Goal: Navigation & Orientation: Find specific page/section

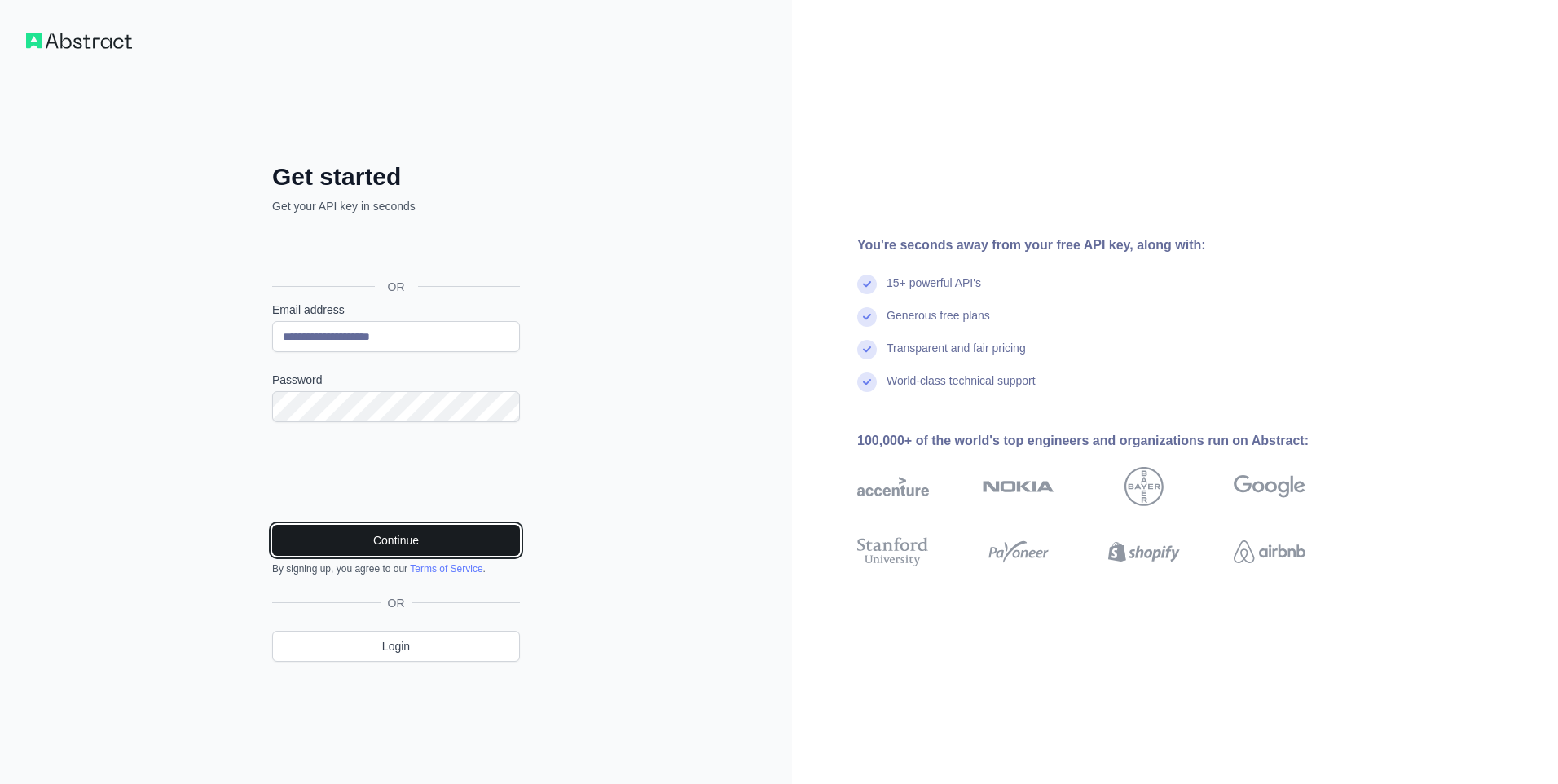
click at [397, 531] on button "Continue" at bounding box center [396, 540] width 248 height 31
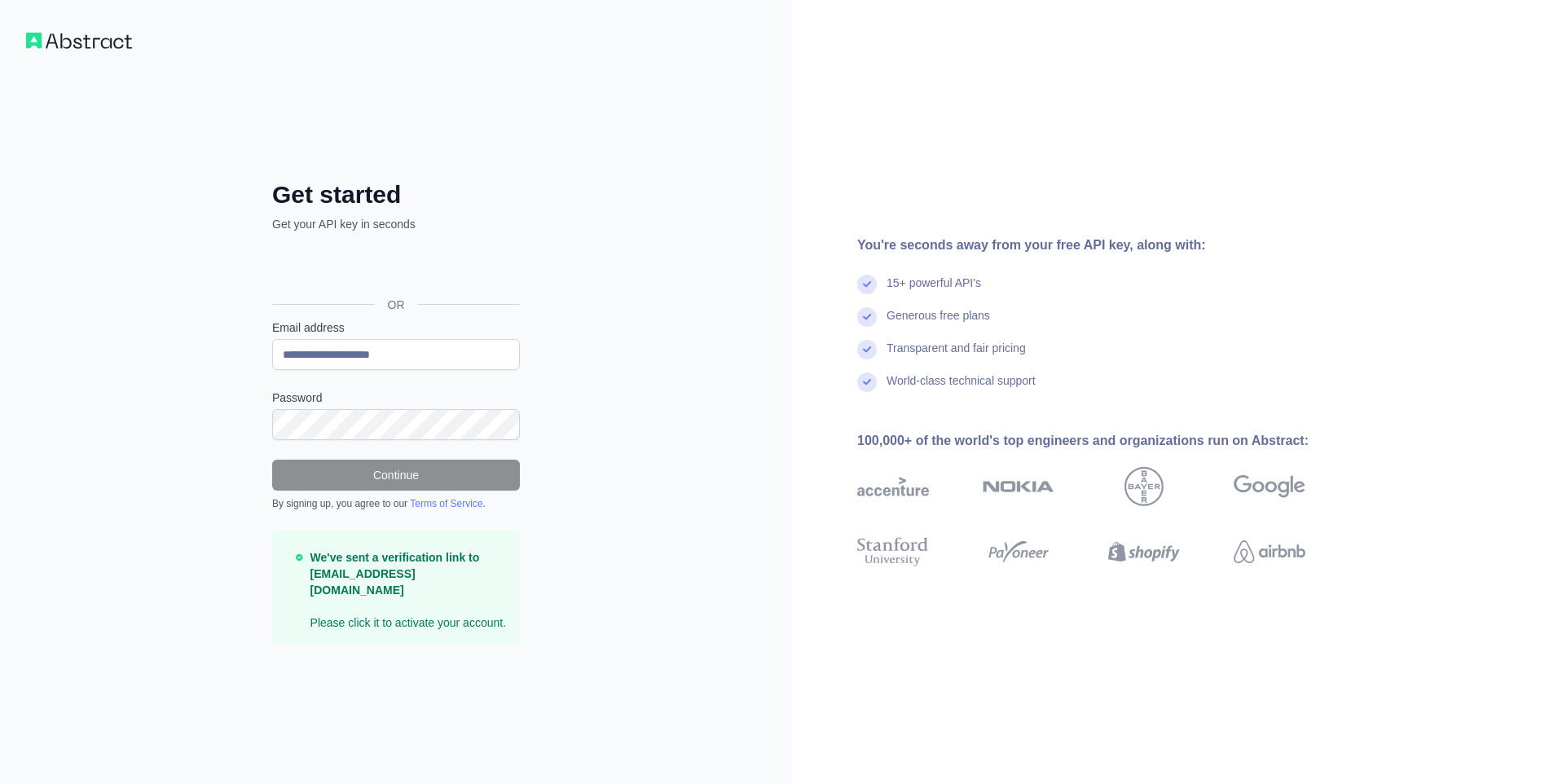
click at [378, 568] on strong "We've sent a verification link to [EMAIL_ADDRESS][DOMAIN_NAME]" at bounding box center [395, 574] width 169 height 46
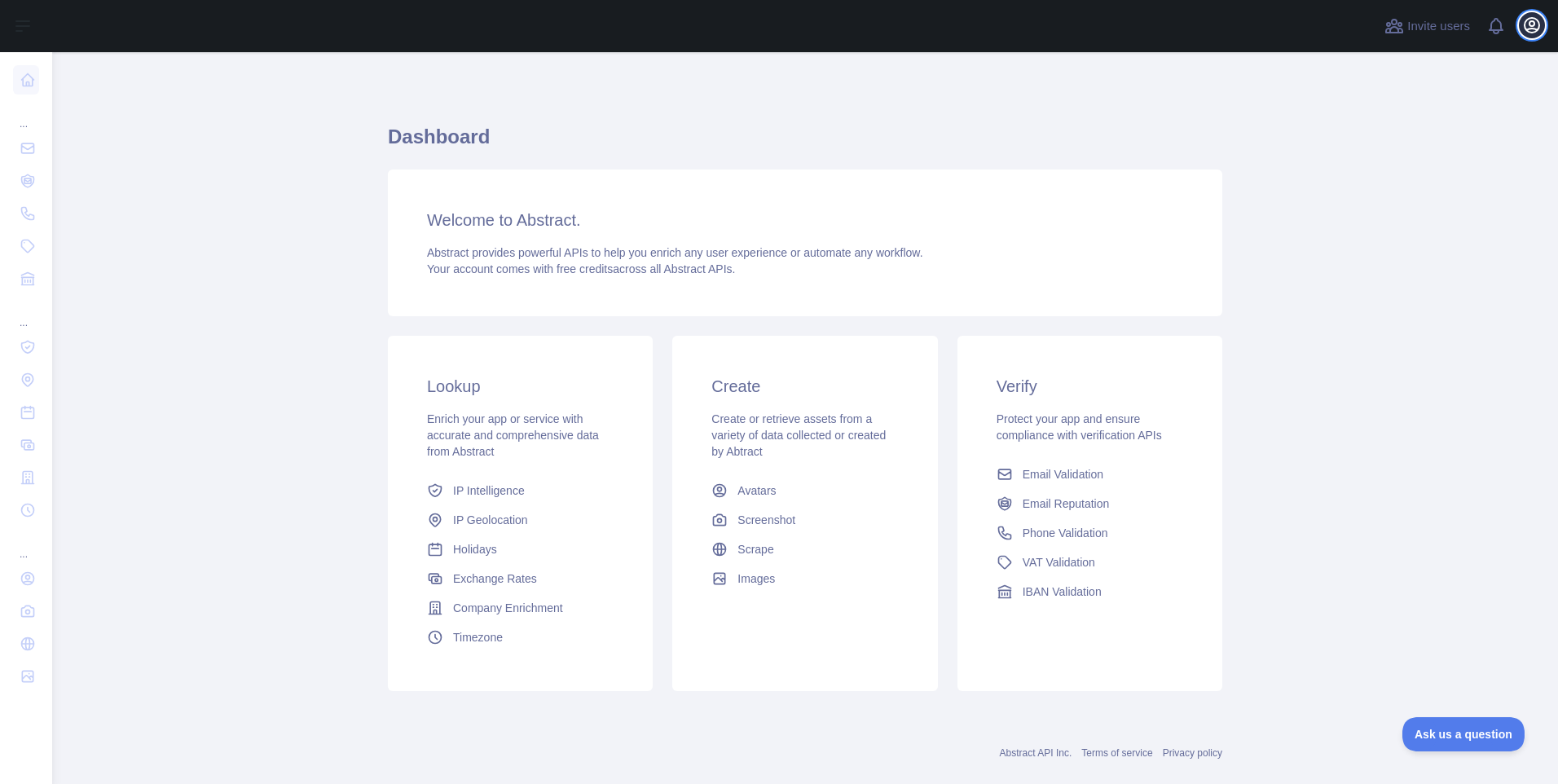
click at [1539, 26] on icon "button" at bounding box center [1532, 24] width 15 height 15
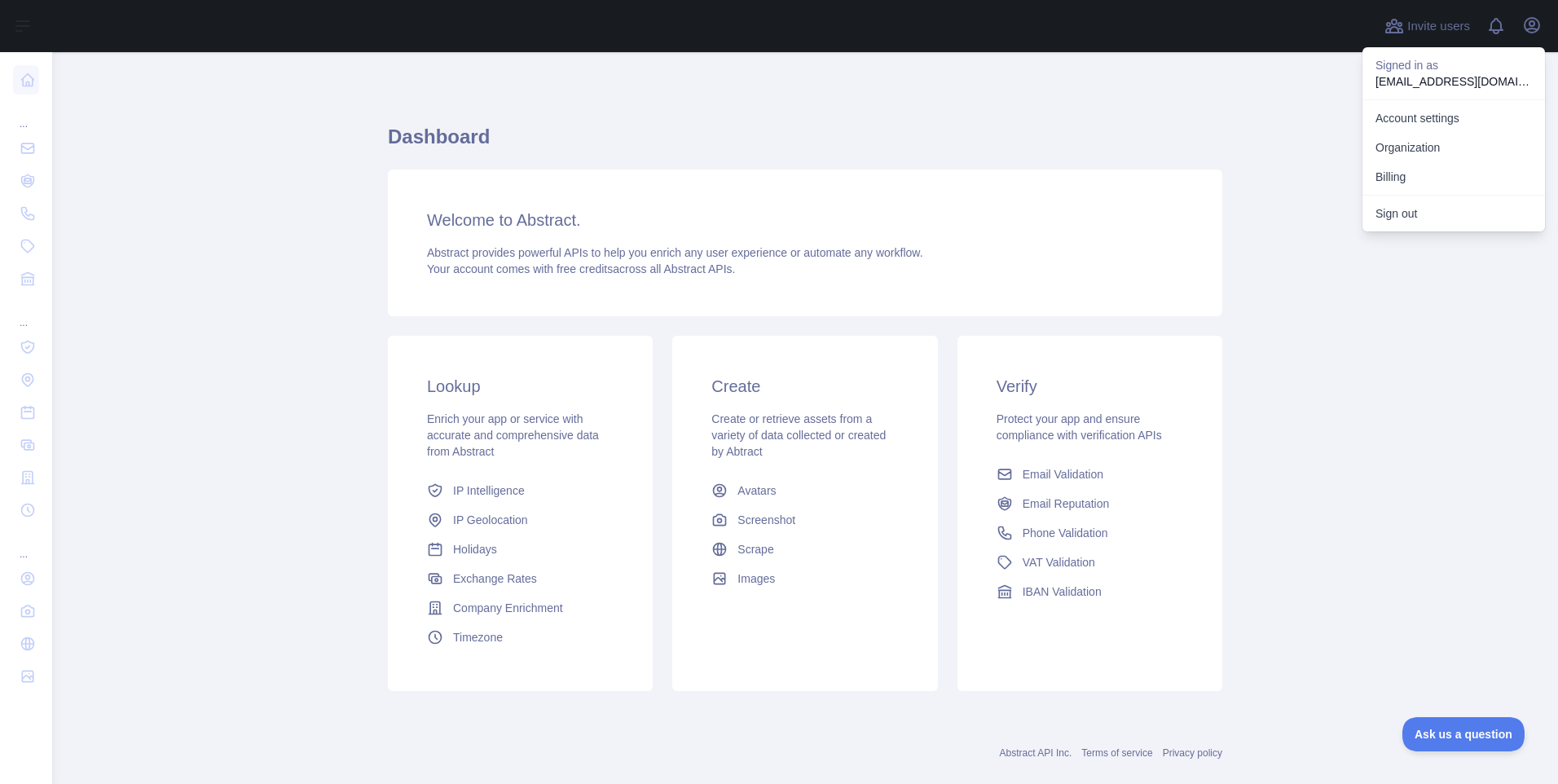
drag, startPoint x: 563, startPoint y: 154, endPoint x: 484, endPoint y: 132, distance: 82.0
click at [559, 149] on h1 "Dashboard" at bounding box center [805, 144] width 834 height 39
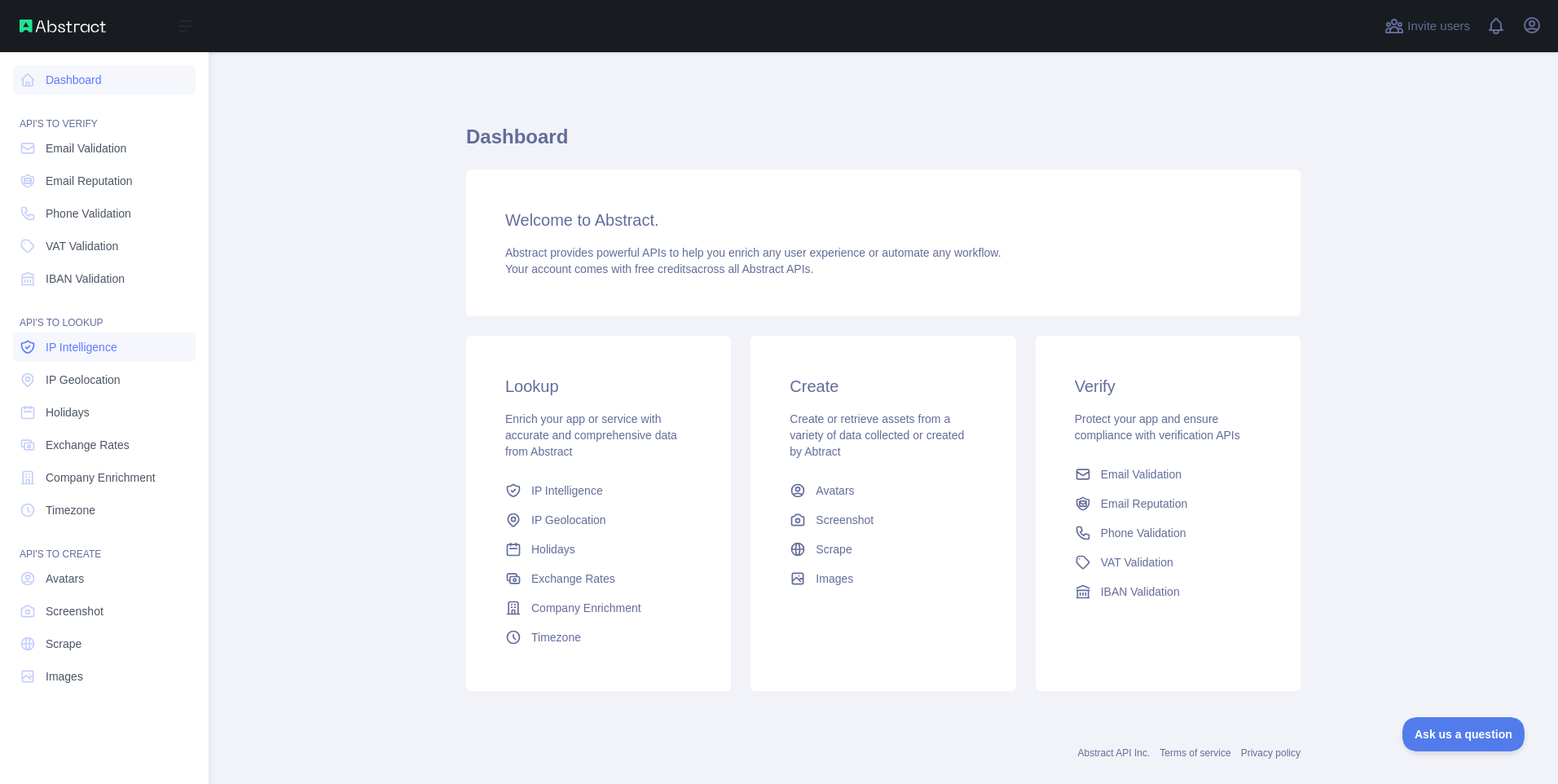
click at [115, 343] on span "IP Intelligence" at bounding box center [81, 346] width 71 height 17
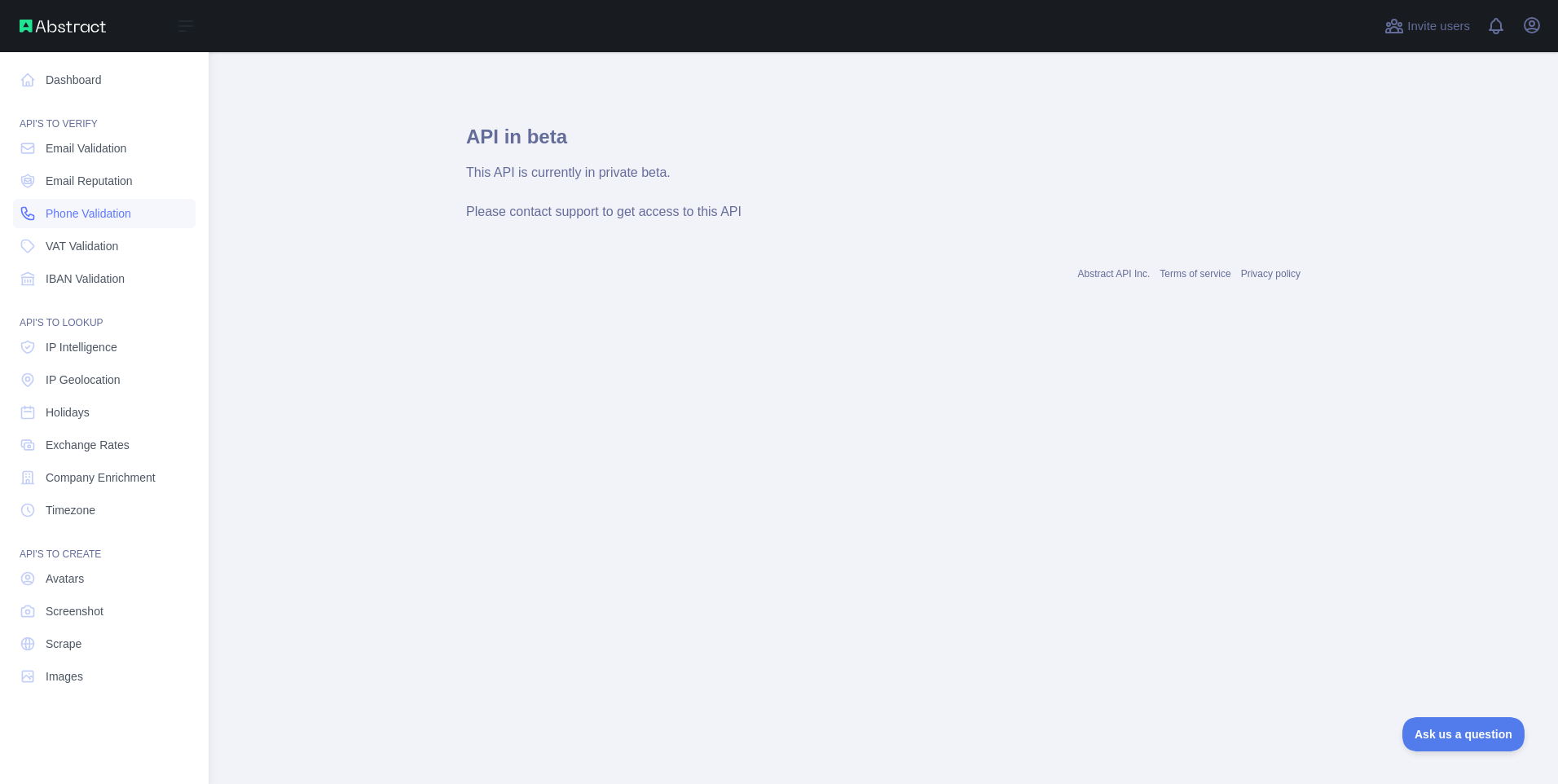
click at [98, 211] on span "Phone Validation" at bounding box center [88, 213] width 85 height 17
click at [89, 151] on span "Email Validation" at bounding box center [86, 148] width 80 height 17
click at [102, 196] on nav "Dashboard API'S TO VERIFY Email Validation Email Reputation Phone Validation VA…" at bounding box center [104, 404] width 182 height 706
click at [75, 94] on nav "Dashboard API'S TO VERIFY Email Validation Email Reputation Phone Validation VA…" at bounding box center [104, 404] width 182 height 706
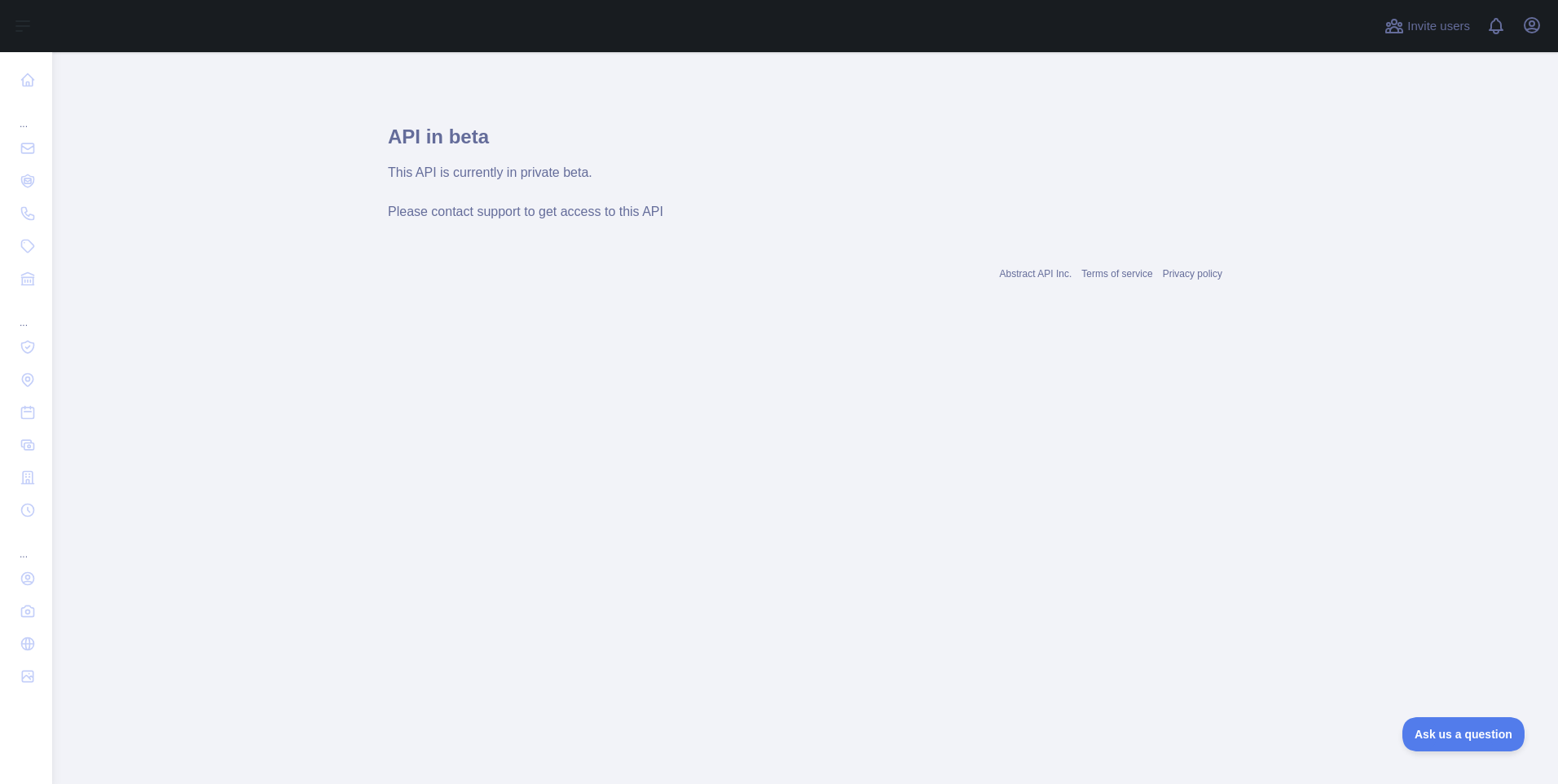
drag, startPoint x: 75, startPoint y: 93, endPoint x: 71, endPoint y: 79, distance: 14.6
click at [71, 79] on main "API in beta This API is currently in private beta. Please contact support to ge…" at bounding box center [805, 417] width 1506 height 731
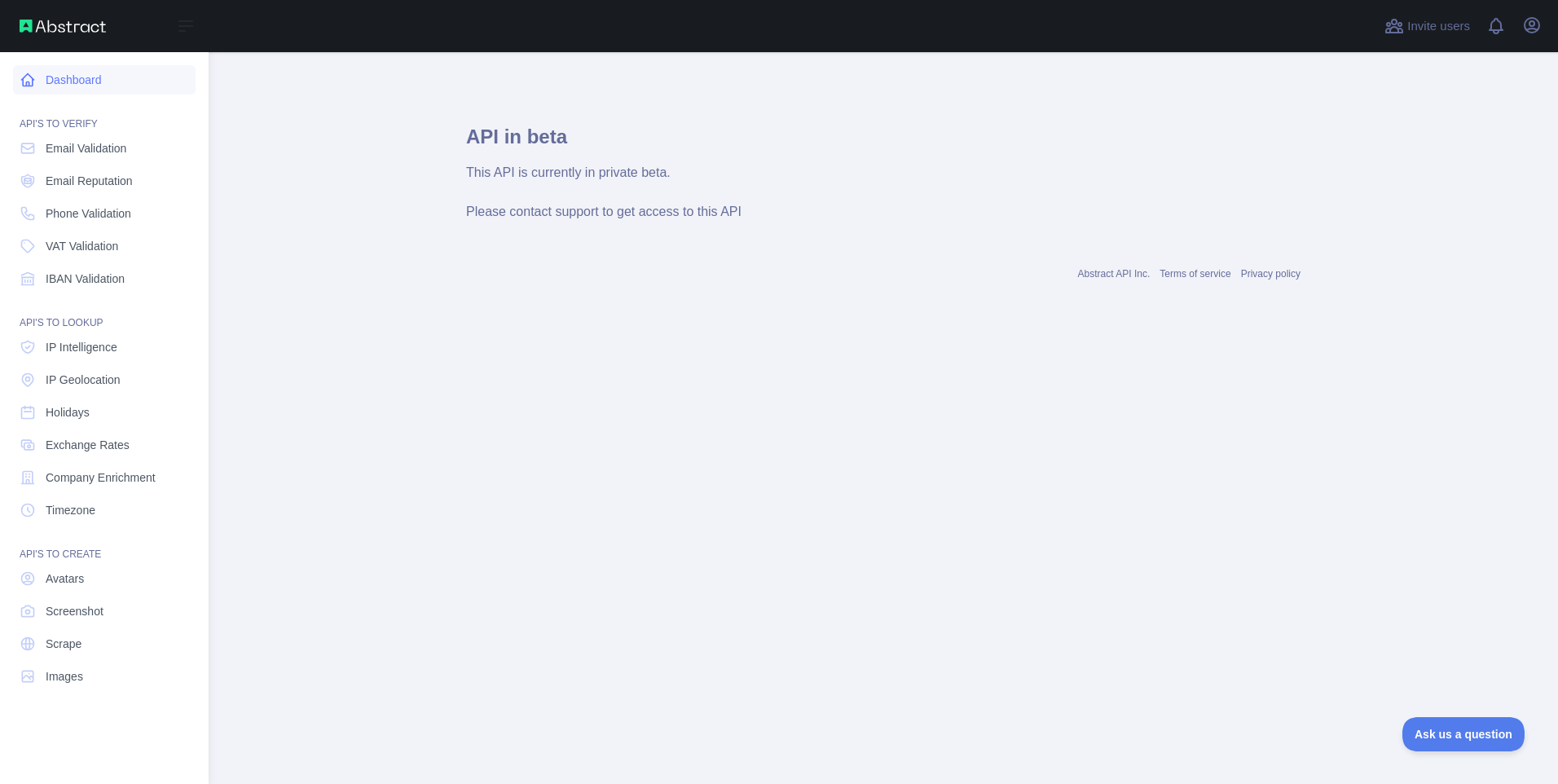
click at [25, 75] on icon at bounding box center [27, 79] width 17 height 17
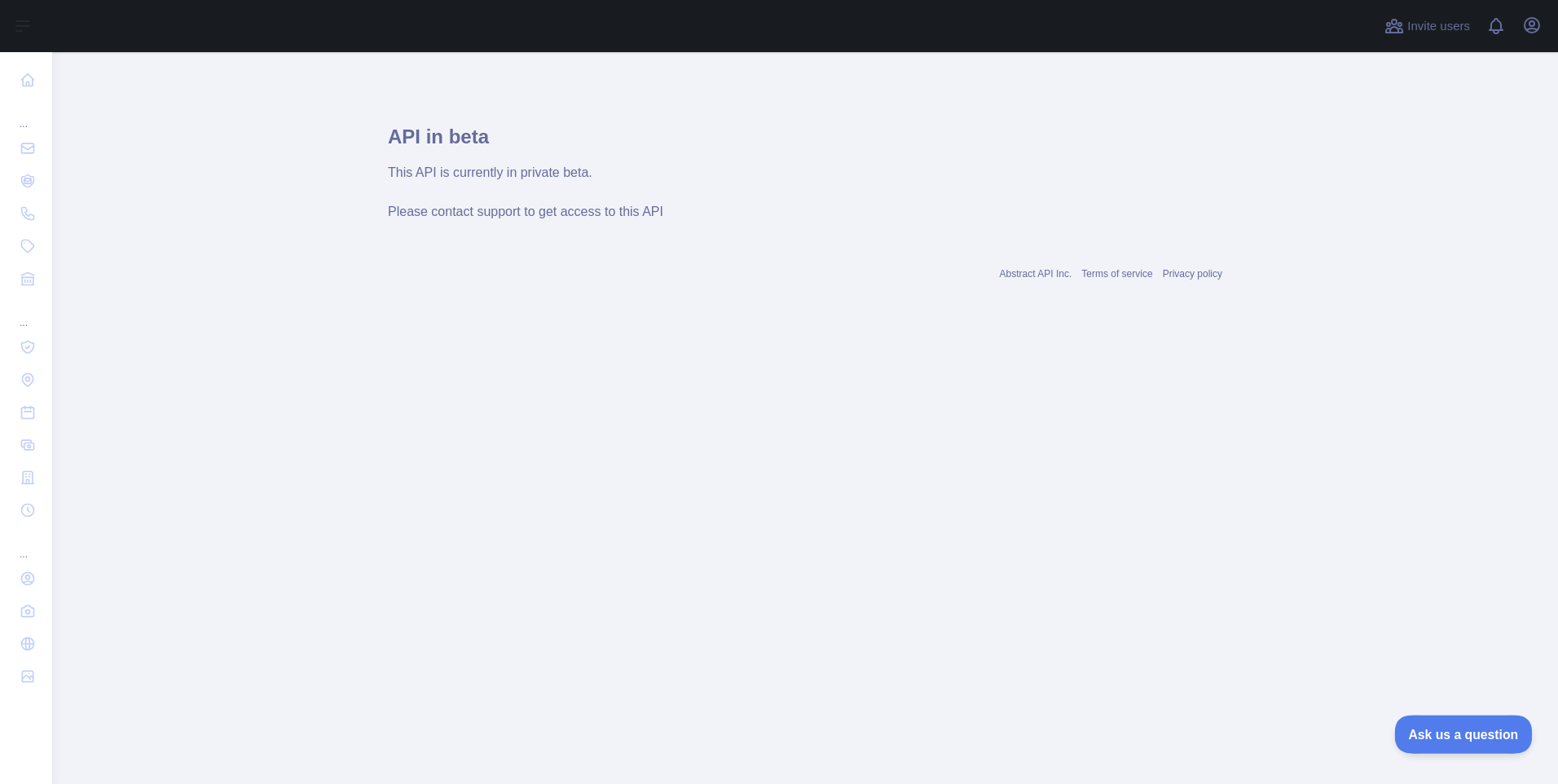
click at [1504, 738] on button "Ask us a question" at bounding box center [1455, 731] width 122 height 34
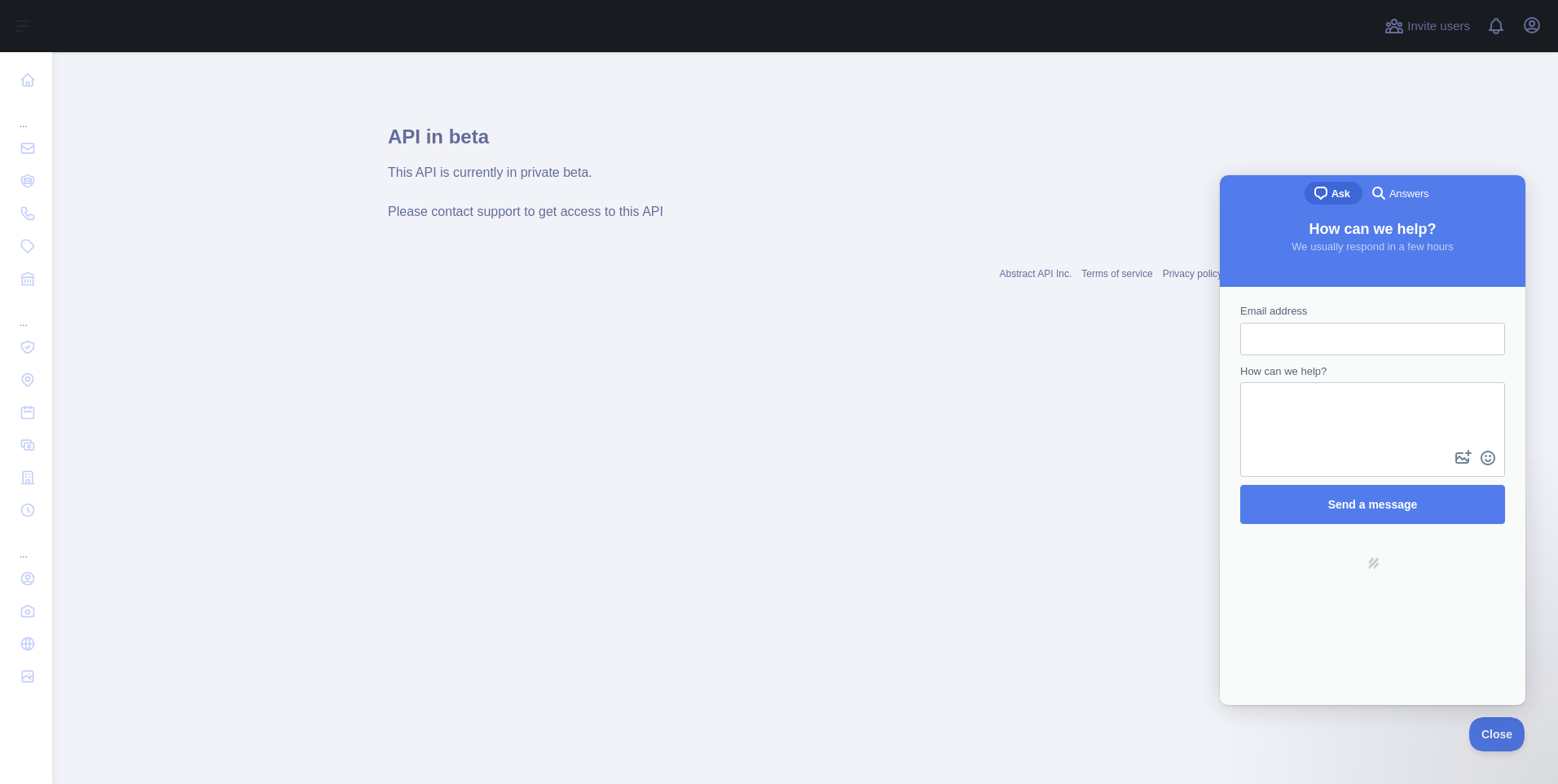
click at [496, 1] on div at bounding box center [714, 25] width 1297 height 52
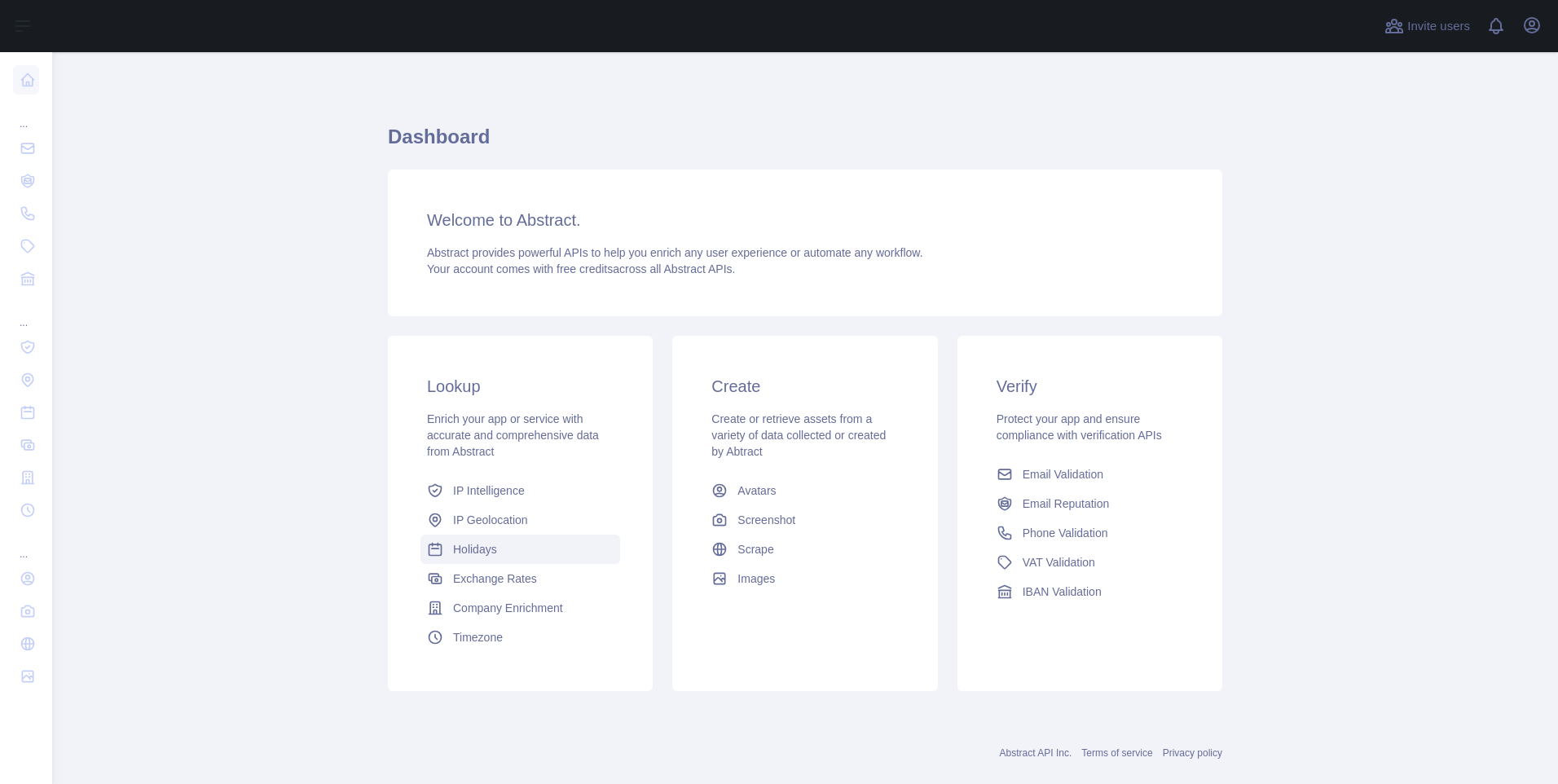
click at [510, 537] on link "Holidays" at bounding box center [520, 549] width 200 height 29
